Goal: Information Seeking & Learning: Learn about a topic

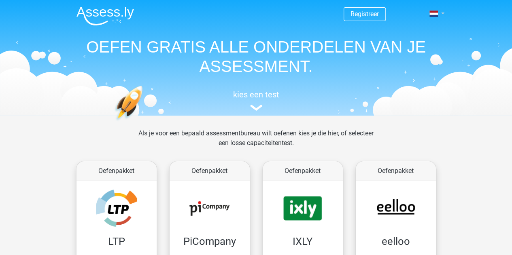
click at [442, 17] on link at bounding box center [434, 14] width 16 height 10
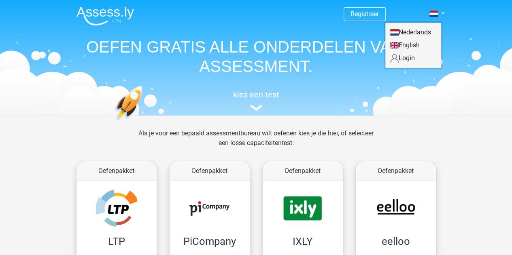
click at [412, 51] on link "English" at bounding box center [413, 45] width 56 height 13
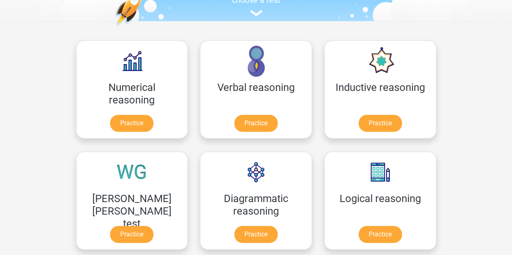
scroll to position [96, 0]
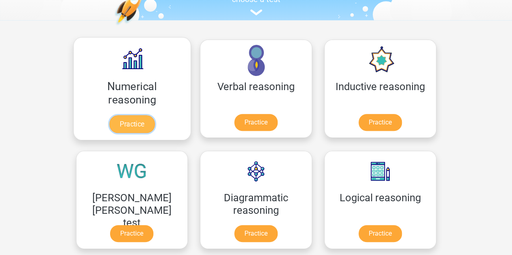
click at [125, 125] on link "Practice" at bounding box center [131, 124] width 45 height 18
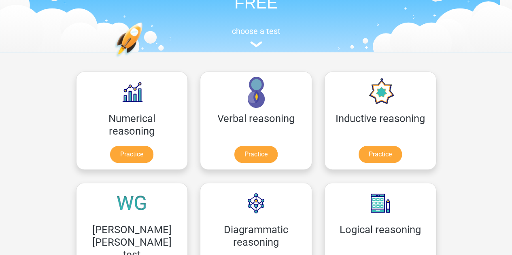
scroll to position [48, 0]
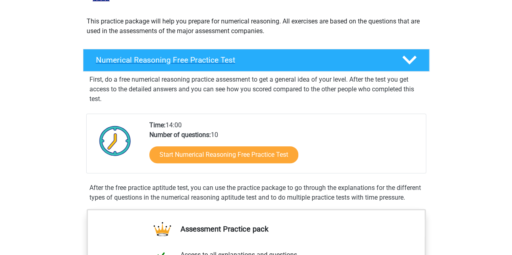
scroll to position [91, 0]
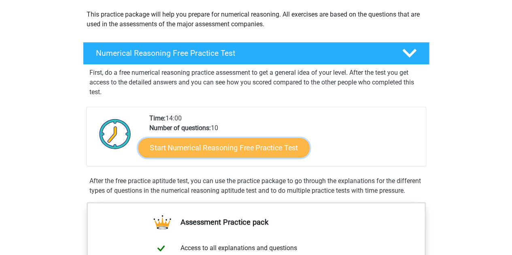
click at [203, 147] on link "Start Numerical Reasoning Free Practice Test" at bounding box center [223, 147] width 171 height 19
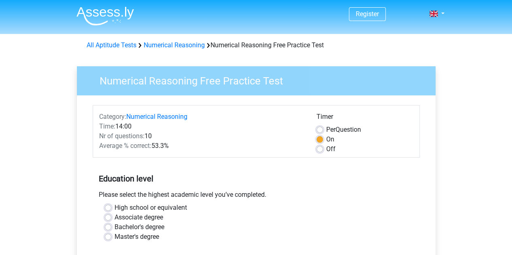
scroll to position [67, 0]
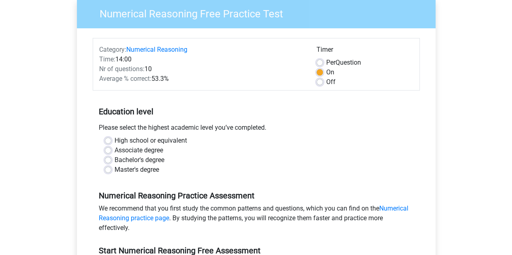
click at [153, 170] on label "Master's degree" at bounding box center [137, 170] width 45 height 10
click at [111, 170] on input "Master's degree" at bounding box center [108, 169] width 6 height 8
radio input "true"
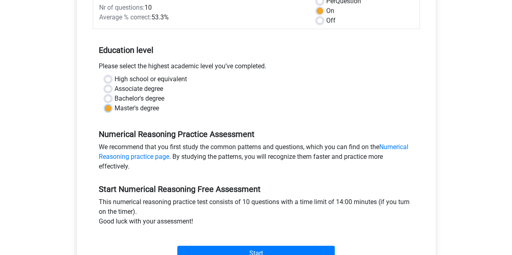
scroll to position [136, 0]
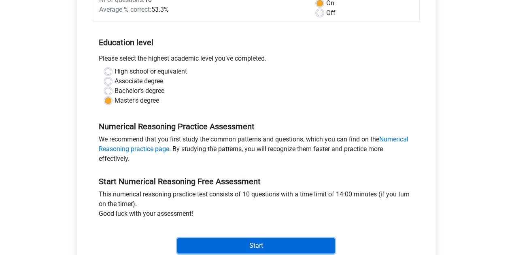
click at [250, 247] on input "Start" at bounding box center [255, 245] width 157 height 15
